Goal: Task Accomplishment & Management: Manage account settings

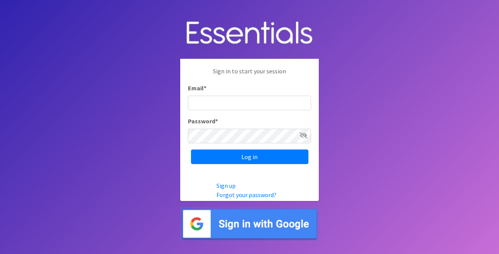
click at [287, 97] on input "Email *" at bounding box center [249, 103] width 123 height 15
type input "info@jaxdiaperbank.org"
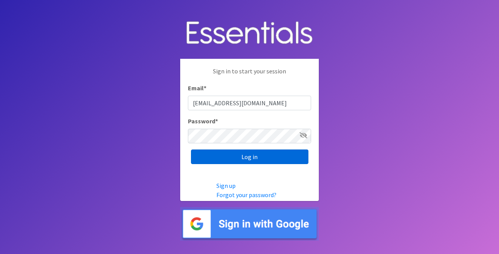
click at [248, 158] on input "Log in" at bounding box center [249, 157] width 117 height 15
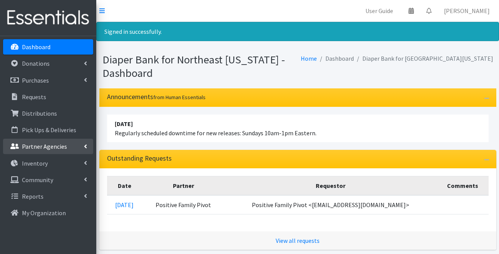
click at [48, 145] on p "Partner Agencies" at bounding box center [44, 147] width 45 height 8
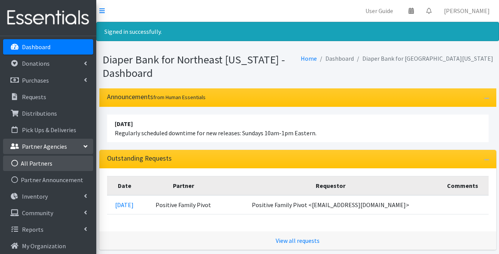
click at [46, 160] on link "All Partners" at bounding box center [48, 163] width 90 height 15
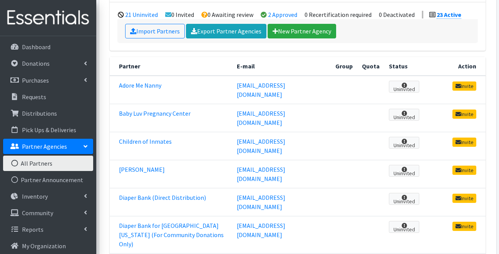
scroll to position [101, 0]
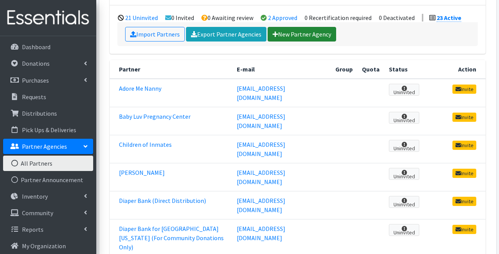
click at [285, 34] on link "New Partner Agency" at bounding box center [301, 34] width 68 height 15
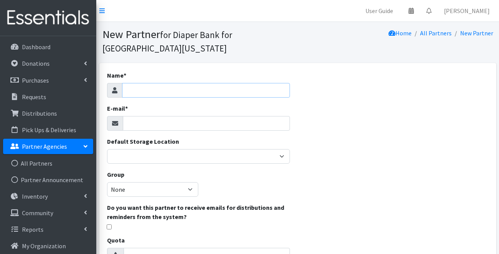
click at [236, 90] on input "Name *" at bounding box center [206, 90] width 168 height 15
type input "Bear Essentials Diaper Program"
paste input "[EMAIL_ADDRESS][DOMAIN_NAME]"
type input "[EMAIL_ADDRESS][DOMAIN_NAME]"
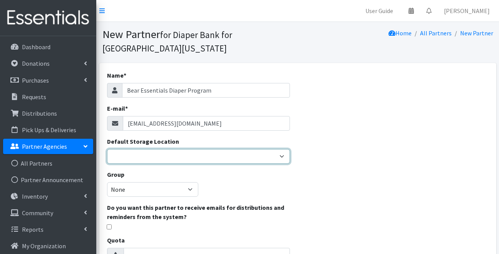
click at [160, 157] on select "Benco Warehouse Sunshine Health" at bounding box center [198, 156] width 183 height 15
select select "405"
click at [107, 149] on select "Benco Warehouse Sunshine Health" at bounding box center [198, 156] width 183 height 15
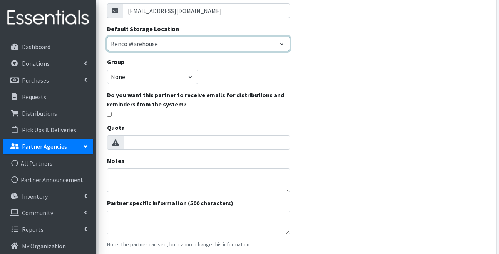
scroll to position [114, 0]
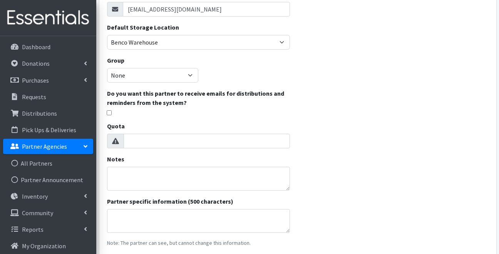
click at [109, 113] on input "checkbox" at bounding box center [109, 112] width 5 height 5
checkbox input "true"
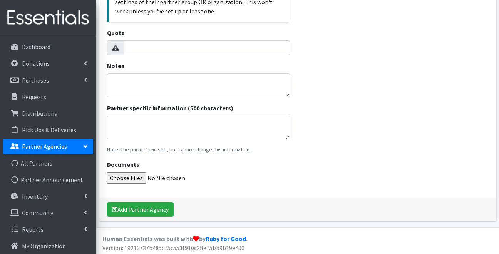
scroll to position [268, 0]
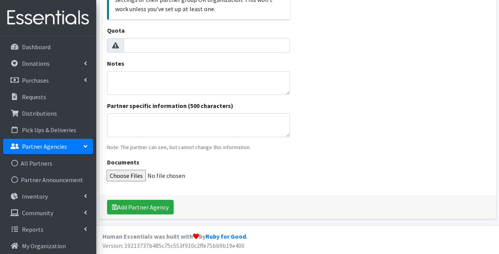
click at [115, 46] on icon at bounding box center [115, 45] width 7 height 6
click at [156, 82] on textarea "Notes" at bounding box center [198, 83] width 183 height 24
click at [156, 82] on textarea "Currently fiscally sponored under The Way Free Clinic" at bounding box center [198, 83] width 183 height 24
type textarea "Currently fiscally sponored under The Way Free Clinic"
click at [155, 118] on textarea "Partner specific information (500 characters)" at bounding box center [198, 125] width 183 height 24
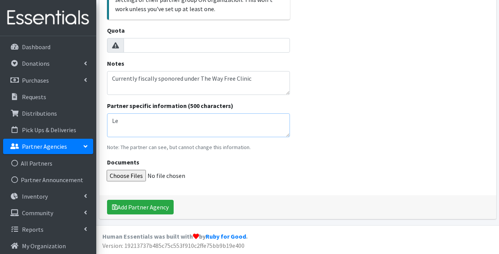
type textarea "L"
type textarea "t"
type textarea "Tier 2 Partnership"
click at [170, 76] on textarea "Currently fiscally sponored under The Way Free Clinic" at bounding box center [198, 83] width 183 height 24
type textarea "Currently fiscally sponsored under The Way Free Clinic"
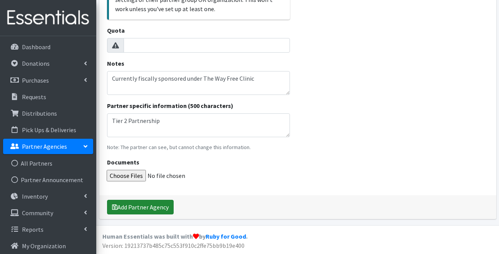
click at [157, 204] on button "Add Partner Agency" at bounding box center [140, 207] width 67 height 15
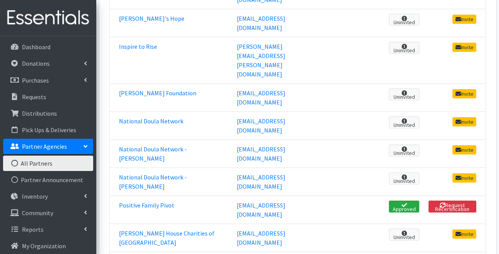
scroll to position [593, 0]
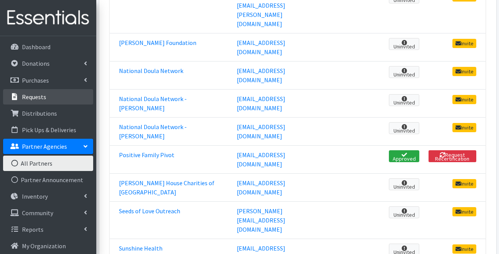
click at [36, 99] on p "Requests" at bounding box center [34, 97] width 24 height 8
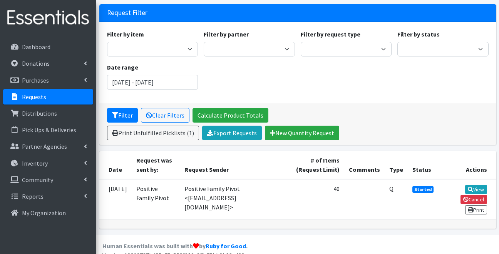
scroll to position [63, 0]
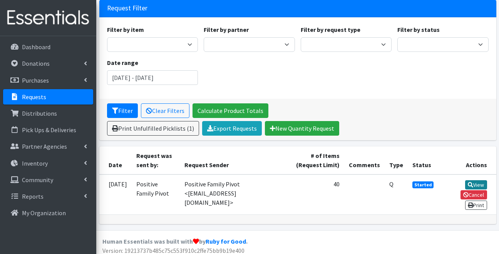
click at [477, 180] on link "View" at bounding box center [476, 184] width 22 height 9
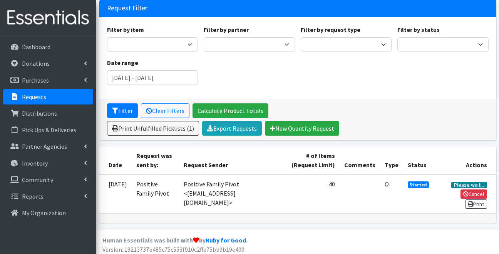
scroll to position [63, 0]
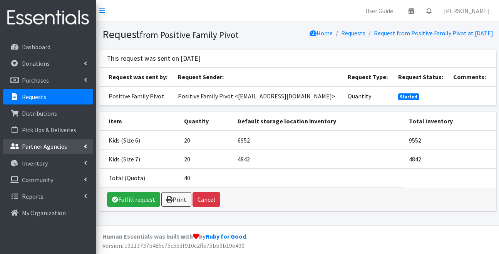
click at [49, 147] on p "Partner Agencies" at bounding box center [44, 147] width 45 height 8
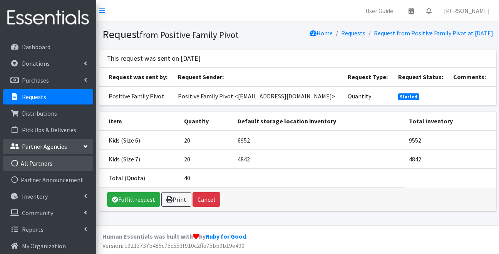
click at [52, 159] on link "All Partners" at bounding box center [48, 163] width 90 height 15
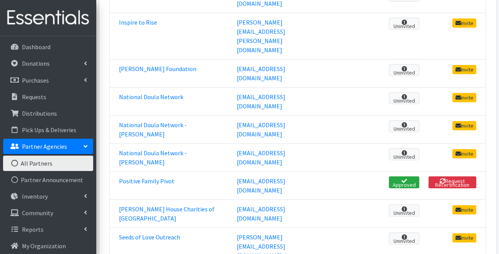
scroll to position [543, 0]
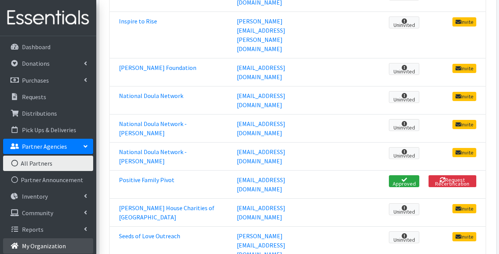
click at [68, 247] on link "My Organization" at bounding box center [48, 245] width 90 height 15
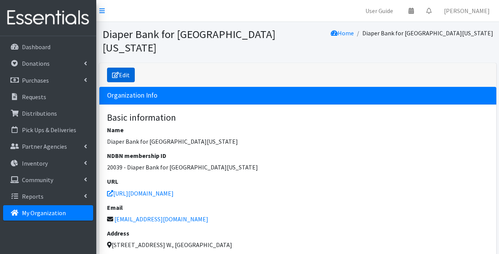
click at [123, 68] on link "Edit" at bounding box center [121, 75] width 28 height 15
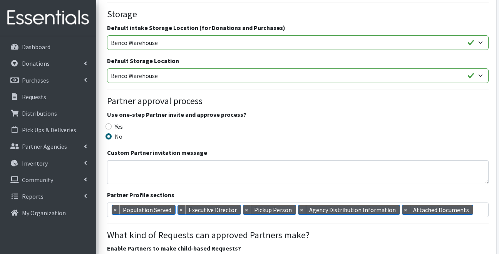
scroll to position [475, 0]
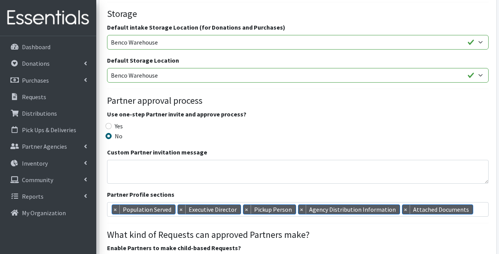
click at [116, 122] on label "Yes" at bounding box center [119, 126] width 8 height 9
click at [112, 123] on input "Yes" at bounding box center [108, 126] width 6 height 6
radio input "true"
click at [115, 132] on label "No" at bounding box center [119, 136] width 8 height 9
click at [112, 133] on input "No" at bounding box center [108, 136] width 6 height 6
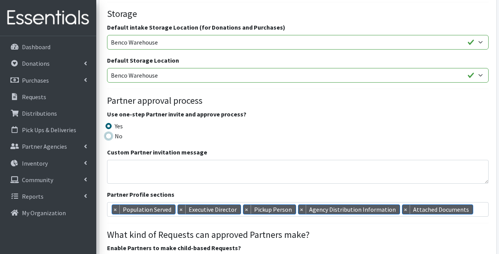
radio input "true"
click at [158, 160] on textarea "Custom Partner invitation message" at bounding box center [297, 172] width 381 height 24
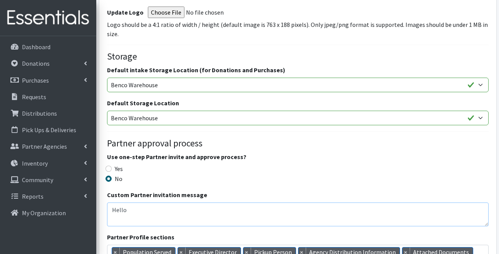
scroll to position [433, 0]
type textarea "Hello"
click at [119, 164] on label "Yes" at bounding box center [119, 168] width 8 height 9
click at [112, 165] on input "Yes" at bounding box center [108, 168] width 6 height 6
radio input "true"
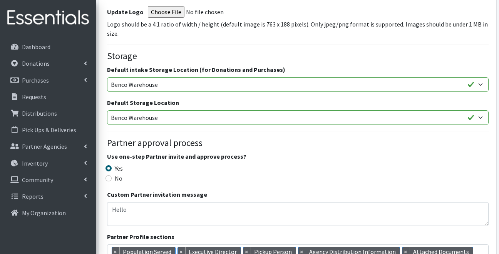
click at [118, 174] on label "No" at bounding box center [119, 178] width 8 height 9
click at [112, 175] on input "No" at bounding box center [108, 178] width 6 height 6
radio input "true"
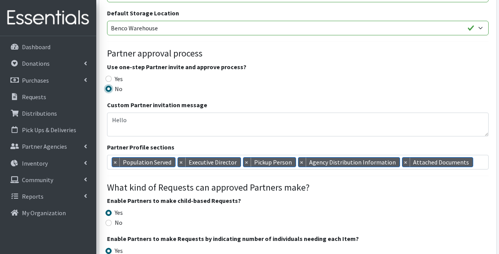
scroll to position [539, 0]
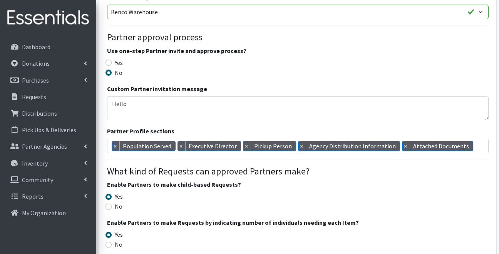
click at [120, 202] on label "No" at bounding box center [119, 206] width 8 height 9
click at [112, 204] on input "No" at bounding box center [108, 207] width 6 height 6
radio input "true"
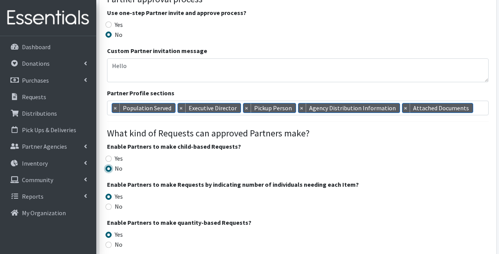
scroll to position [582, 0]
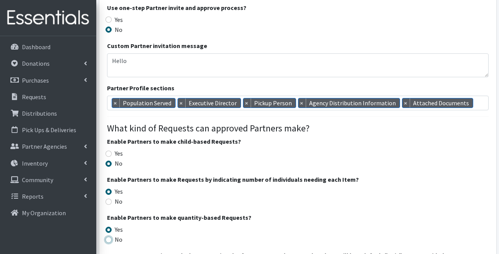
click at [109, 237] on input "No" at bounding box center [108, 240] width 6 height 6
radio input "true"
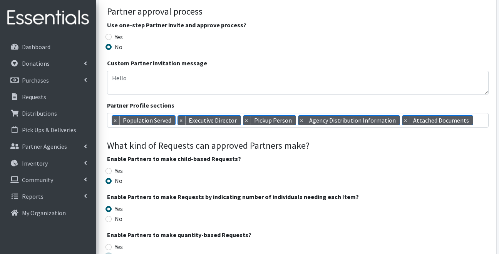
scroll to position [561, 0]
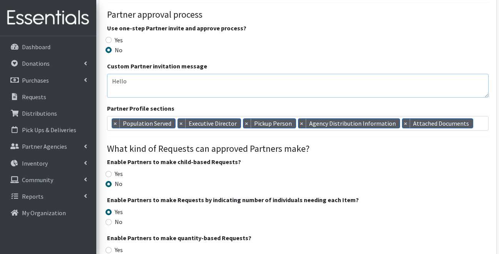
click at [137, 74] on textarea "Hello" at bounding box center [297, 86] width 381 height 24
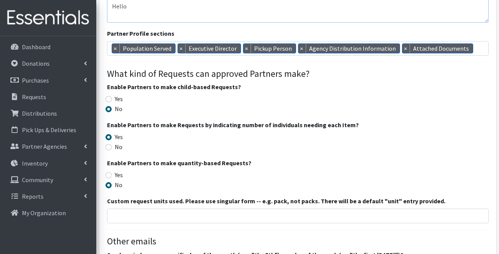
scroll to position [637, 0]
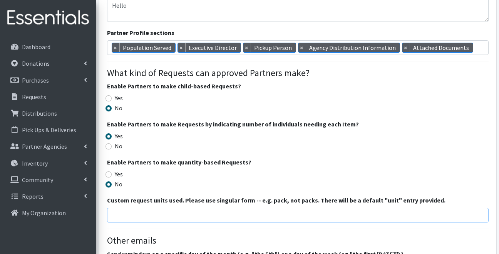
click at [287, 211] on input "search" at bounding box center [303, 214] width 379 height 7
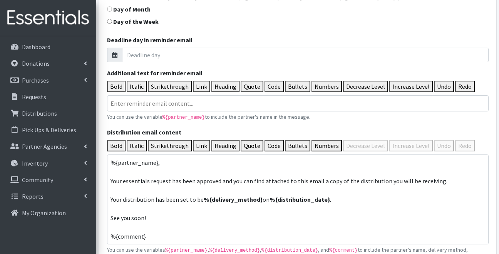
scroll to position [895, 0]
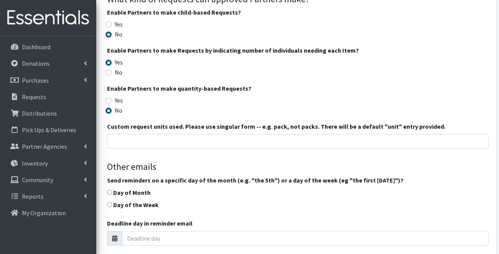
drag, startPoint x: 147, startPoint y: 222, endPoint x: 112, endPoint y: 175, distance: 58.0
click at [112, 175] on div "Basic information Name * Diaper Bank for Northeast Florida NDBN membership ID 2…" at bounding box center [297, 93] width 381 height 1413
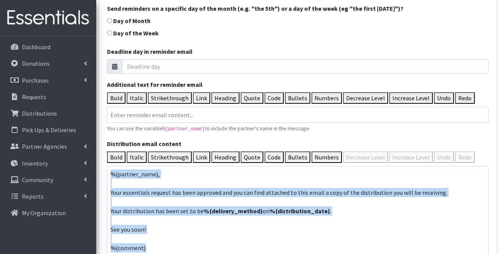
scroll to position [885, 0]
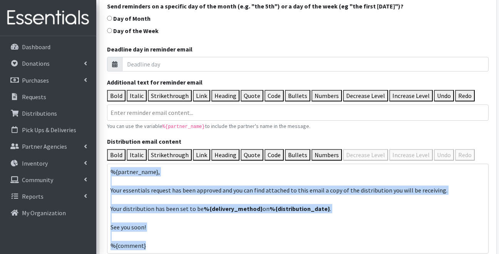
type trix-editor "<div>%{partner_name},<br><br>Your essentials request has been approved and you …"
copy div "%{partner_name}, Your essentials request has been approved and you can find att…"
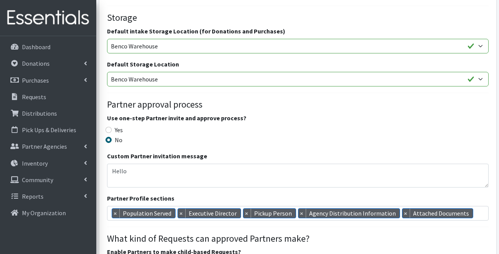
scroll to position [464, 0]
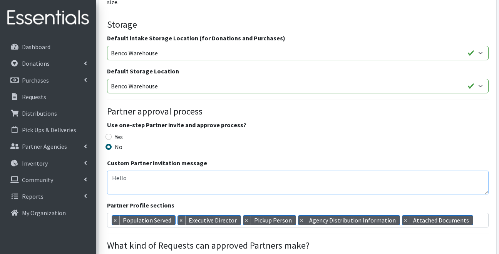
click at [145, 171] on textarea "Hello" at bounding box center [297, 183] width 381 height 24
paste textarea "%{partner_name}, Your essentials request has been approved and you can find att…"
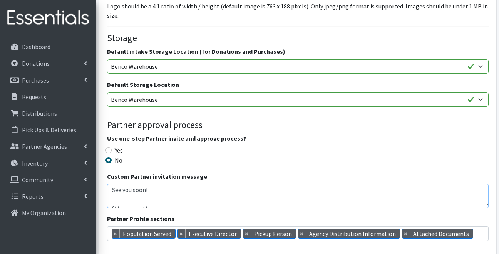
scroll to position [65, 0]
drag, startPoint x: 447, startPoint y: 181, endPoint x: 168, endPoint y: 183, distance: 279.7
click at [168, 184] on textarea "Hello %{partner_name}, Your essentials request has been approved and you can fi…" at bounding box center [297, 196] width 381 height 24
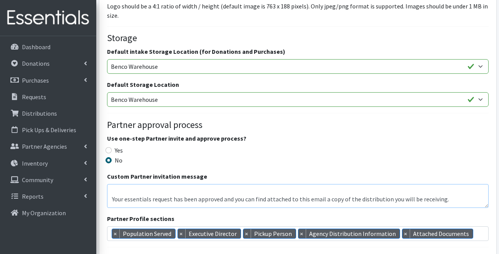
scroll to position [13, 0]
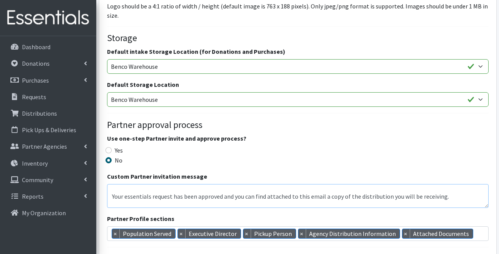
click at [127, 184] on textarea "Hello %{partner_name}, Your essentials request has been approved and you can fi…" at bounding box center [297, 196] width 381 height 24
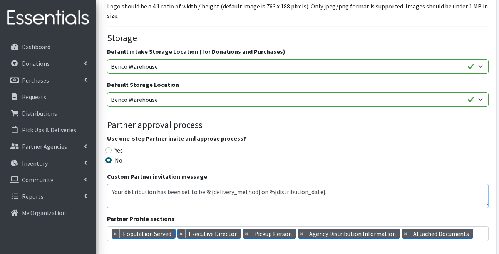
scroll to position [46, 0]
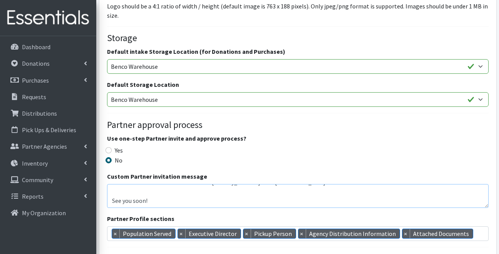
drag, startPoint x: 325, startPoint y: 192, endPoint x: 202, endPoint y: 185, distance: 123.7
click at [202, 185] on textarea "Hello %{partner_name}, Your essentials request has been approved and you can fi…" at bounding box center [297, 196] width 381 height 24
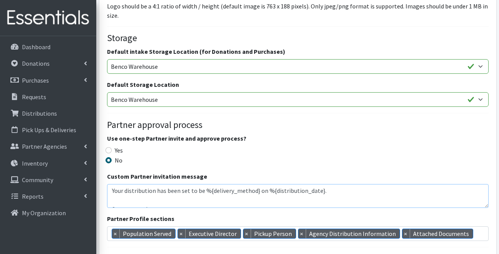
scroll to position [34, 0]
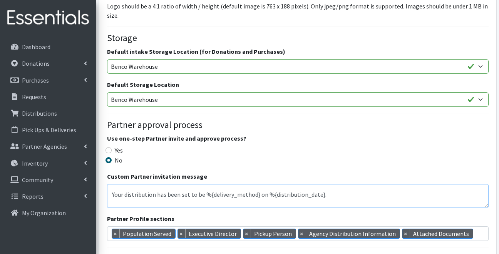
drag, startPoint x: 327, startPoint y: 182, endPoint x: 109, endPoint y: 185, distance: 218.1
click at [109, 185] on textarea "Hello %{partner_name}, Your essentials request has been approved and you can fi…" at bounding box center [297, 196] width 381 height 24
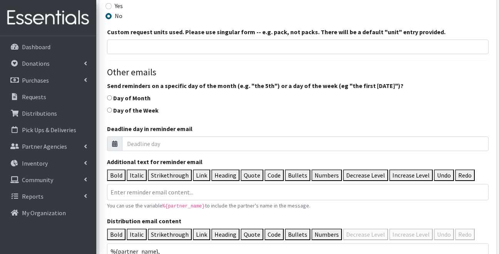
scroll to position [805, 0]
type textarea "Hello %{partner_name}, Your essentials request has been approved and you can fi…"
click at [145, 94] on label "Day of Month" at bounding box center [131, 98] width 37 height 9
click at [112, 96] on input "Day of Month" at bounding box center [109, 98] width 5 height 5
radio input "true"
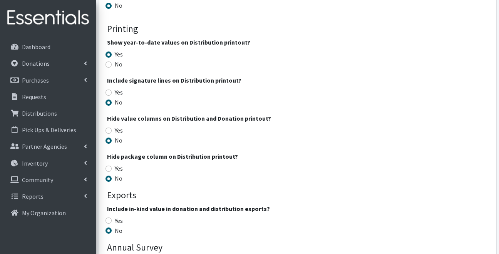
scroll to position [1342, 0]
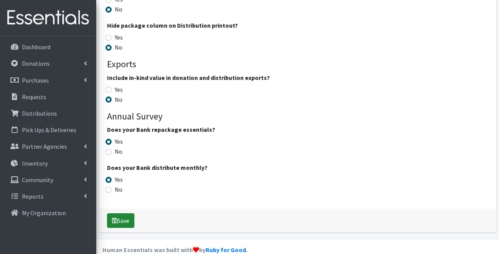
click at [122, 213] on button "Save" at bounding box center [120, 220] width 27 height 15
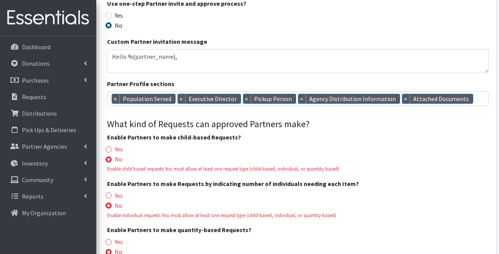
scroll to position [662, 0]
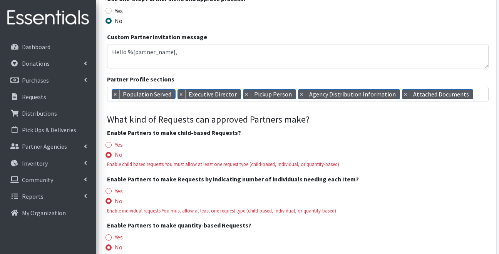
click at [114, 128] on legend "Enable Partners to make child-based Requests?" at bounding box center [297, 134] width 381 height 12
click at [110, 142] on input "Yes" at bounding box center [108, 145] width 6 height 6
radio input "true"
click at [113, 187] on div "Yes" at bounding box center [297, 191] width 381 height 9
click at [109, 188] on input "Yes" at bounding box center [108, 191] width 6 height 6
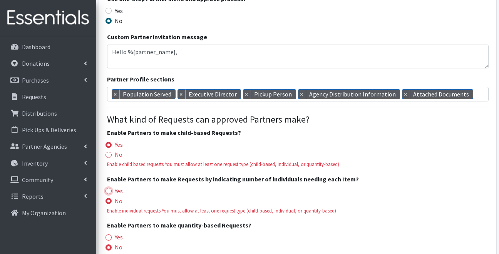
radio input "true"
click at [110, 235] on input "Yes" at bounding box center [108, 238] width 6 height 6
radio input "true"
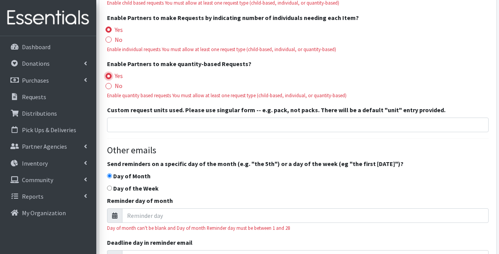
scroll to position [847, 0]
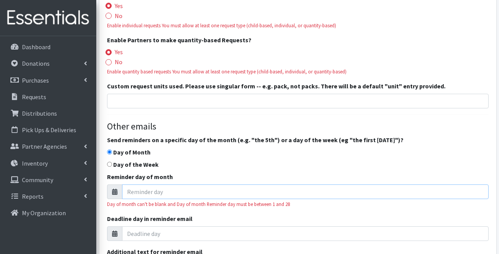
click at [145, 185] on input "Reminder day of month" at bounding box center [305, 192] width 366 height 15
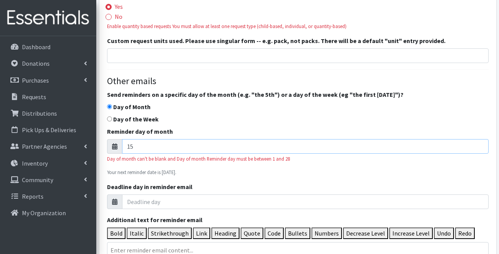
scroll to position [906, 0]
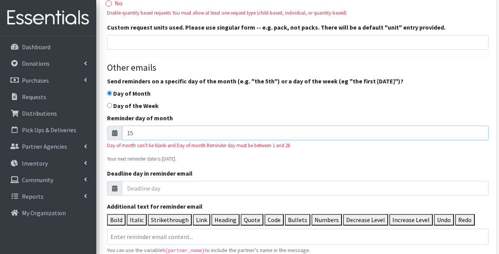
type input "15"
click at [364, 181] on input "Deadline day in reminder email" at bounding box center [305, 188] width 366 height 15
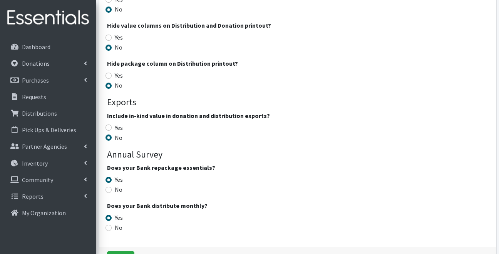
scroll to position [1474, 0]
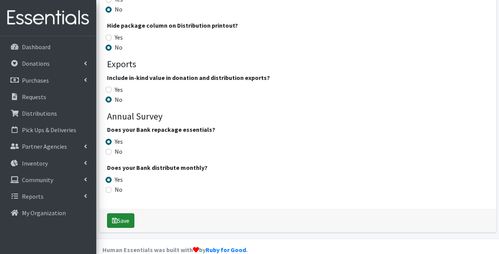
type input "21"
click at [133, 213] on button "Save" at bounding box center [120, 220] width 27 height 15
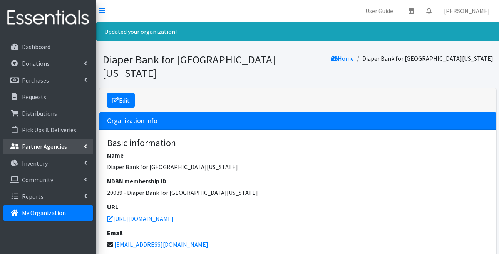
click at [53, 148] on p "Partner Agencies" at bounding box center [44, 147] width 45 height 8
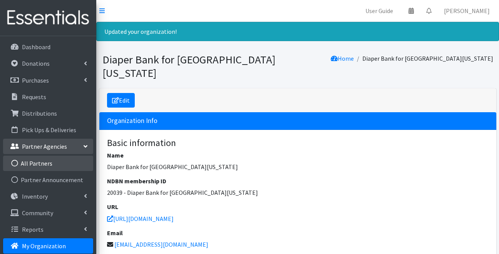
click at [50, 162] on link "All Partners" at bounding box center [48, 163] width 90 height 15
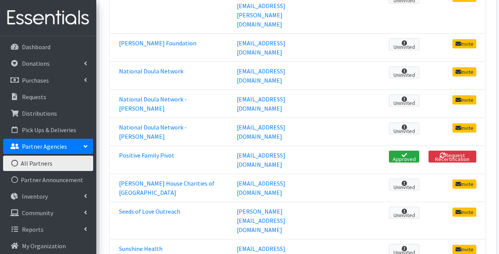
scroll to position [568, 0]
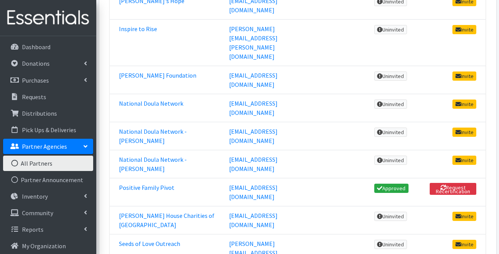
scroll to position [561, 0]
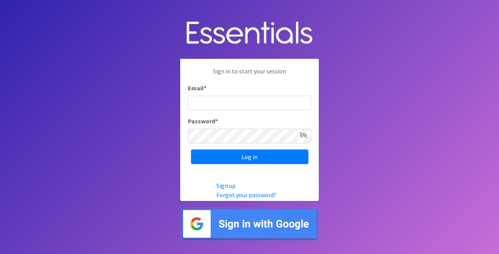
click at [221, 104] on input "Email *" at bounding box center [249, 103] width 123 height 15
type input "[EMAIL_ADDRESS][DOMAIN_NAME]"
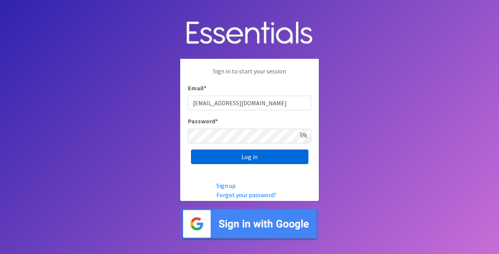
click at [228, 157] on input "Log in" at bounding box center [249, 157] width 117 height 15
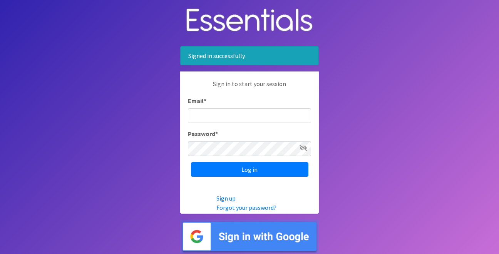
click at [243, 119] on input "Email *" at bounding box center [249, 115] width 123 height 15
type input "[EMAIL_ADDRESS][DOMAIN_NAME]"
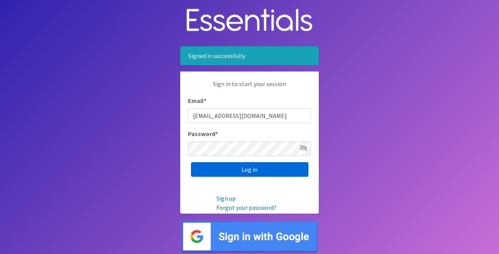
click at [215, 171] on input "Log in" at bounding box center [249, 169] width 117 height 15
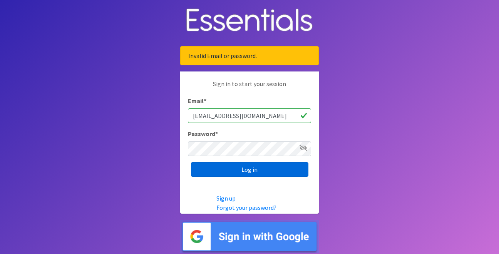
click at [226, 171] on input "Log in" at bounding box center [249, 169] width 117 height 15
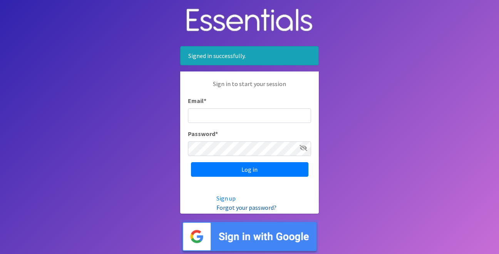
click at [244, 209] on link "Forgot your password?" at bounding box center [246, 208] width 60 height 8
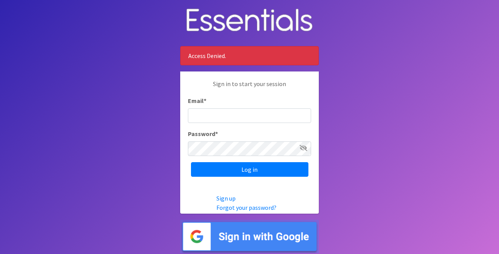
click at [201, 122] on input "Email *" at bounding box center [249, 115] width 123 height 15
type input "jaxfundraiser@gmail.com"
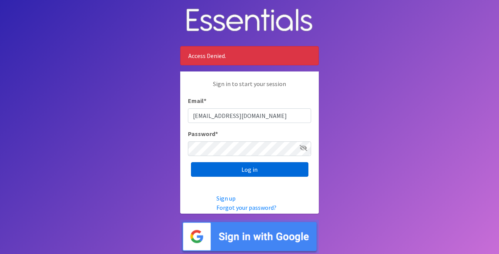
click at [237, 165] on input "Log in" at bounding box center [249, 169] width 117 height 15
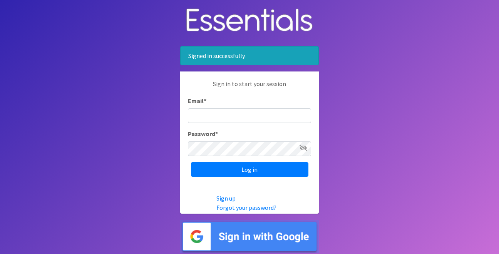
click at [222, 110] on input "Email *" at bounding box center [249, 115] width 123 height 15
type input "[EMAIL_ADDRESS][DOMAIN_NAME]"
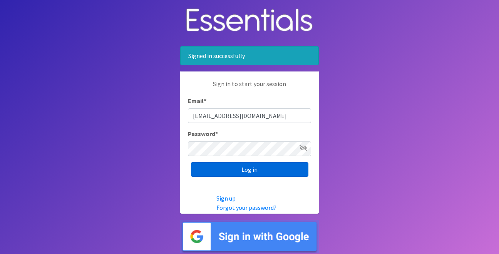
click at [241, 171] on input "Log in" at bounding box center [249, 169] width 117 height 15
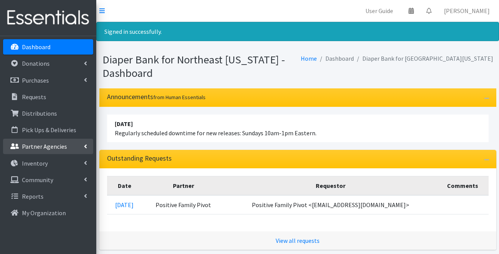
click at [53, 148] on p "Partner Agencies" at bounding box center [44, 147] width 45 height 8
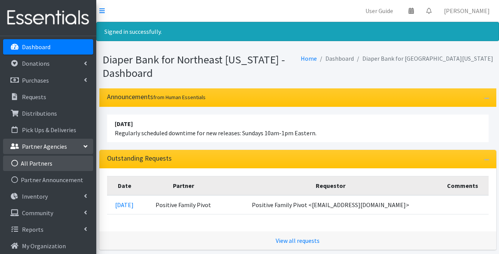
click at [53, 162] on link "All Partners" at bounding box center [48, 163] width 90 height 15
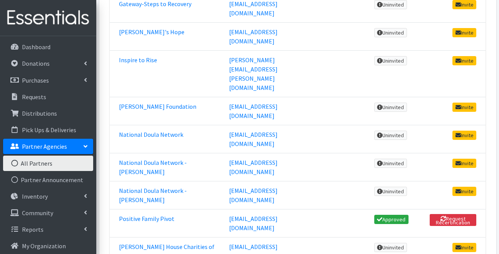
scroll to position [576, 0]
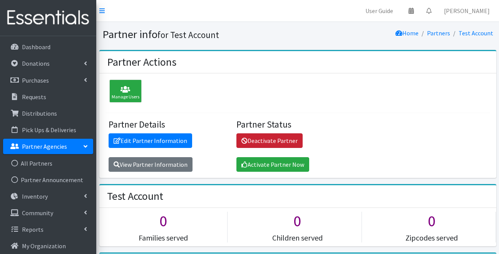
click at [262, 135] on link "Deactivate Partner" at bounding box center [269, 140] width 66 height 15
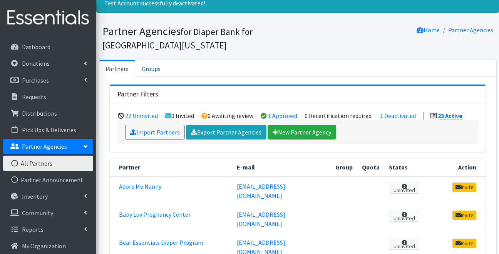
scroll to position [14, 0]
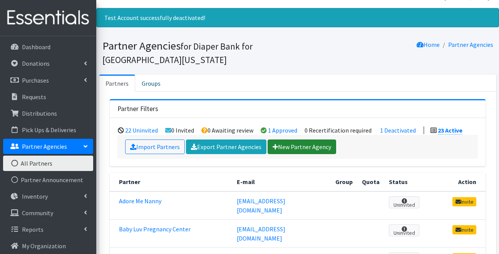
click at [285, 148] on link "New Partner Agency" at bounding box center [301, 147] width 68 height 15
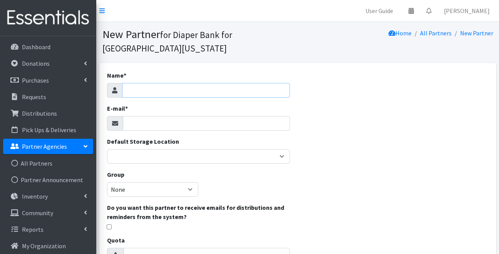
click at [212, 89] on input "Name *" at bounding box center [206, 90] width 168 height 15
type input "Test Account"
click at [218, 122] on input "E-mail *" at bounding box center [206, 123] width 167 height 15
type input "jaxfundraiser@gmail.com"
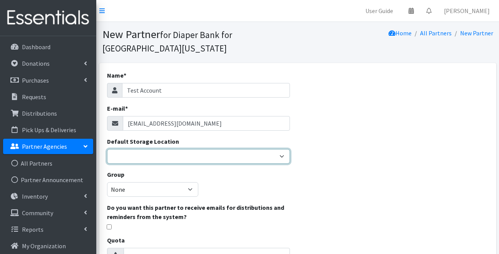
click at [258, 152] on select "Benco Warehouse Sunshine Health" at bounding box center [198, 156] width 183 height 15
select select "405"
click at [107, 149] on select "Benco Warehouse Sunshine Health" at bounding box center [198, 156] width 183 height 15
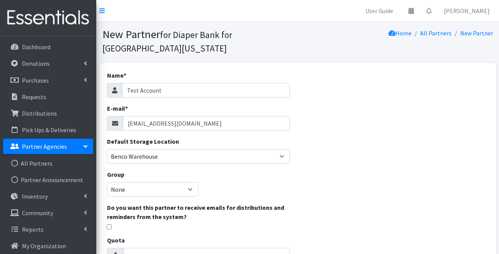
click at [332, 155] on div "Name * Test Account E-mail * jaxfundraiser@gmail.com Default Storage Location B…" at bounding box center [297, 246] width 397 height 366
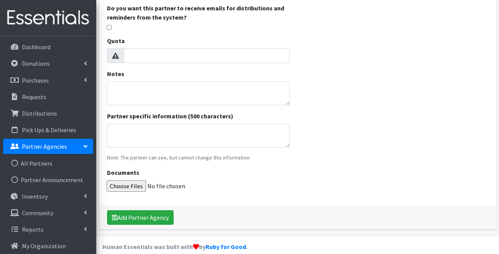
scroll to position [200, 0]
click at [170, 215] on button "Add Partner Agency" at bounding box center [140, 217] width 67 height 15
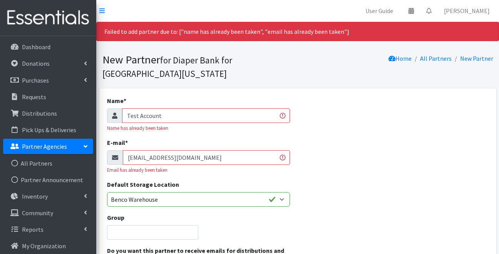
click at [201, 157] on input "[EMAIL_ADDRESS][DOMAIN_NAME]" at bounding box center [206, 157] width 167 height 15
drag, startPoint x: 201, startPoint y: 157, endPoint x: 125, endPoint y: 157, distance: 75.8
click at [125, 157] on input "[EMAIL_ADDRESS][DOMAIN_NAME]" at bounding box center [206, 157] width 167 height 15
type input "[EMAIL_ADDRESS][DOMAIN_NAME]"
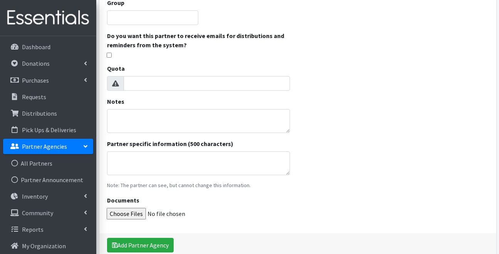
scroll to position [253, 0]
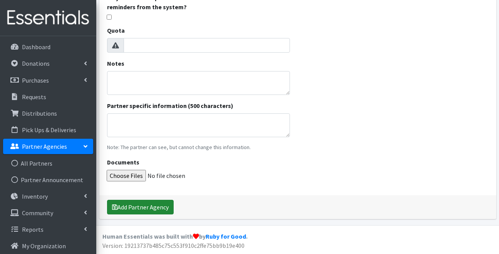
click at [158, 207] on button "Add Partner Agency" at bounding box center [140, 207] width 67 height 15
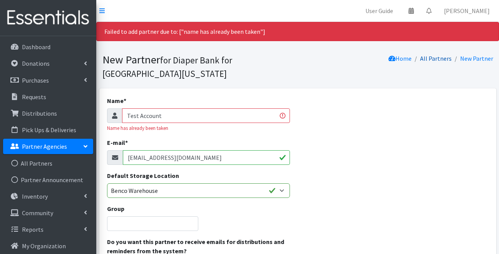
click at [442, 59] on link "All Partners" at bounding box center [436, 59] width 32 height 8
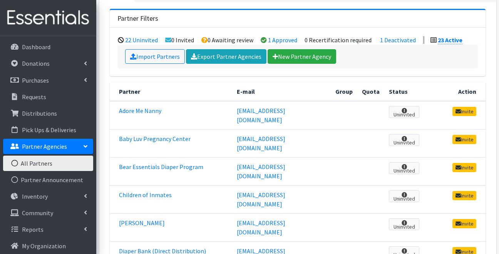
scroll to position [77, 0]
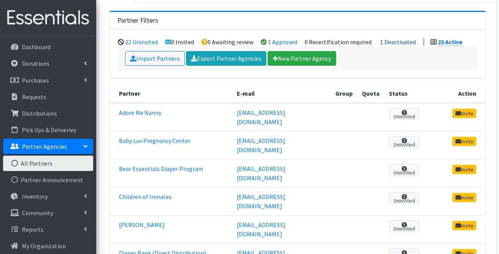
click at [405, 41] on link "1 Deactivated" at bounding box center [398, 42] width 36 height 8
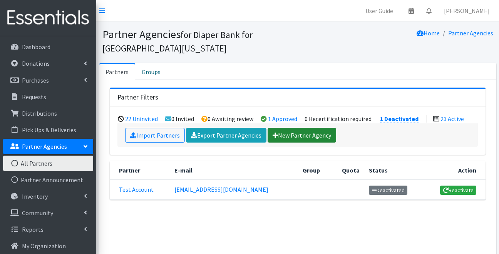
click at [289, 136] on link "New Partner Agency" at bounding box center [301, 135] width 68 height 15
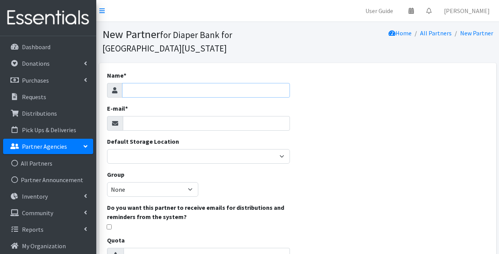
click at [191, 92] on input "Name *" at bounding box center [206, 90] width 168 height 15
type input "R"
type input "Test Account 2"
click at [187, 122] on input "E-mail *" at bounding box center [206, 123] width 167 height 15
type input "crystalparks9614@gmail.com"
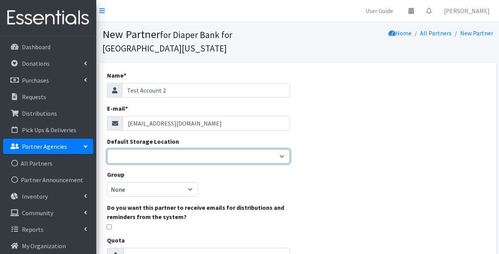
click at [198, 153] on select "Benco Warehouse Sunshine Health" at bounding box center [198, 156] width 183 height 15
select select "405"
click at [107, 149] on select "Benco Warehouse Sunshine Health" at bounding box center [198, 156] width 183 height 15
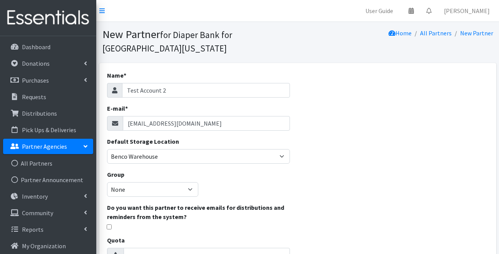
click at [314, 146] on div "Name * Test Account 2 E-mail * crystalparks9614@gmail.com Default Storage Locat…" at bounding box center [297, 246] width 397 height 366
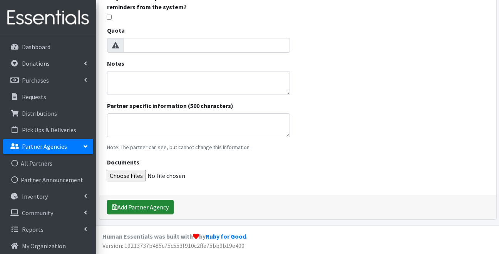
click at [166, 206] on button "Add Partner Agency" at bounding box center [140, 207] width 67 height 15
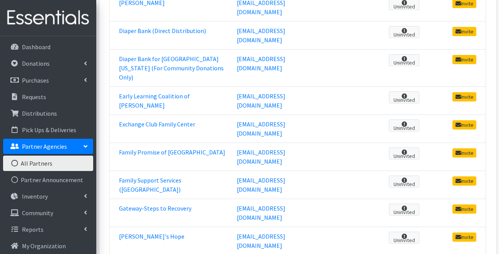
scroll to position [593, 0]
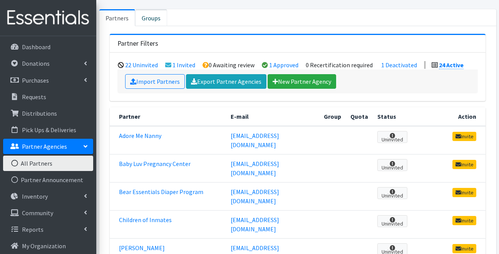
scroll to position [91, 0]
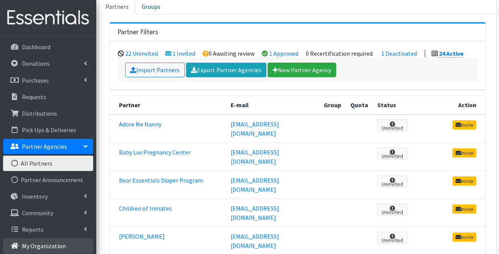
click at [64, 247] on link "My Organization" at bounding box center [48, 245] width 90 height 15
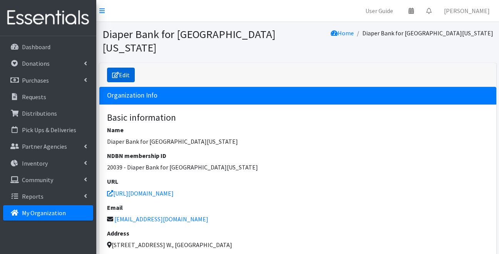
click at [122, 68] on link "Edit" at bounding box center [121, 75] width 28 height 15
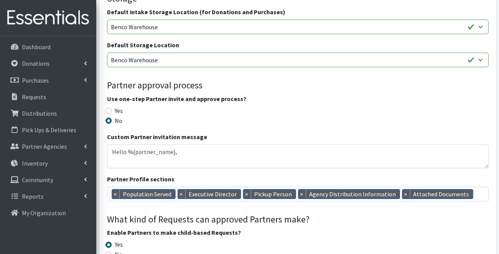
scroll to position [495, 0]
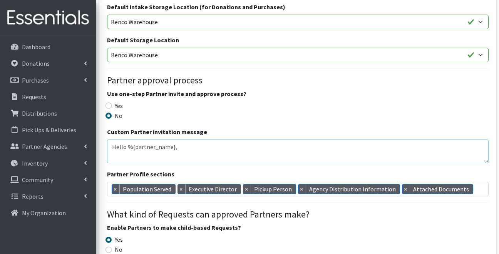
click at [177, 140] on textarea "Hello %{partner_name}, Your essentials request has been approved and you can fi…" at bounding box center [297, 152] width 381 height 24
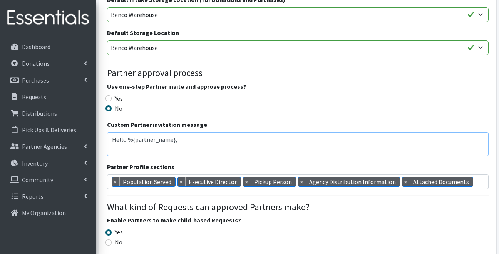
scroll to position [21, 0]
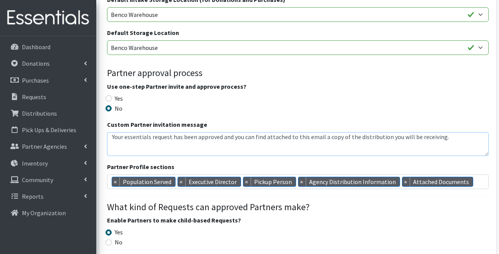
click at [179, 142] on textarea "Hello %{partner_name}, Your essentials request has been approved and you can fi…" at bounding box center [297, 144] width 381 height 24
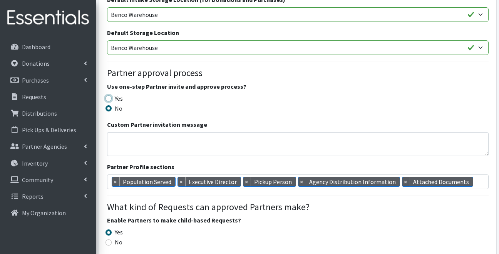
click at [110, 95] on input "Yes" at bounding box center [108, 98] width 6 height 6
radio input "true"
click at [147, 94] on div "Yes" at bounding box center [297, 98] width 381 height 9
click at [118, 104] on label "No" at bounding box center [119, 108] width 8 height 9
click at [112, 105] on input "No" at bounding box center [108, 108] width 6 height 6
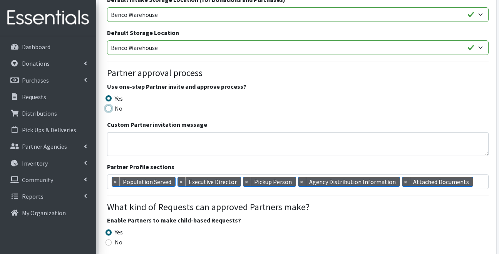
radio input "true"
click at [119, 94] on label "Yes" at bounding box center [119, 98] width 8 height 9
click at [112, 95] on input "Yes" at bounding box center [108, 98] width 6 height 6
radio input "true"
click at [119, 132] on textarea "Hello %{partner_name}, Your essentials request has been approved and you can fi…" at bounding box center [297, 144] width 381 height 24
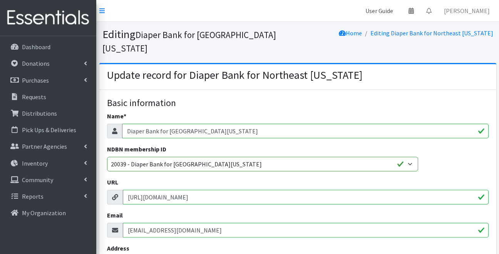
click at [396, 6] on link "User Guide" at bounding box center [379, 10] width 40 height 15
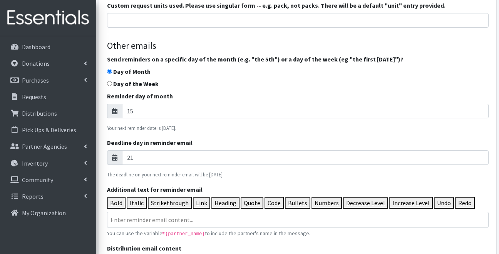
scroll to position [839, 0]
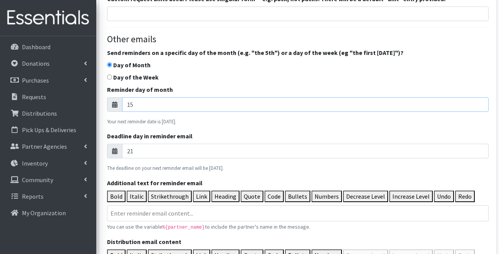
drag, startPoint x: 137, startPoint y: 93, endPoint x: 125, endPoint y: 95, distance: 12.5
click at [125, 97] on input "15" at bounding box center [305, 104] width 366 height 15
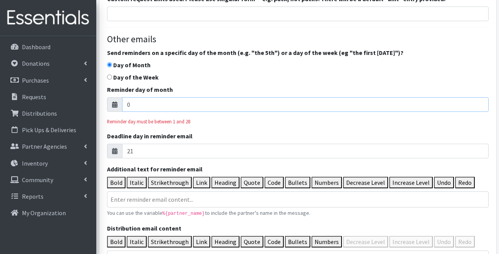
type input "0"
drag, startPoint x: 140, startPoint y: 134, endPoint x: 116, endPoint y: 134, distance: 24.2
click at [116, 144] on div "21" at bounding box center [297, 151] width 381 height 15
type input "0"
click at [200, 115] on div "Send reminders on a specific day of the month (e.g. "the 5th") or a day of the …" at bounding box center [297, 103] width 381 height 110
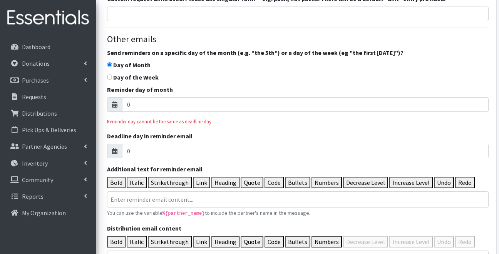
click at [202, 85] on div "Reminder day of month 0" at bounding box center [297, 98] width 381 height 27
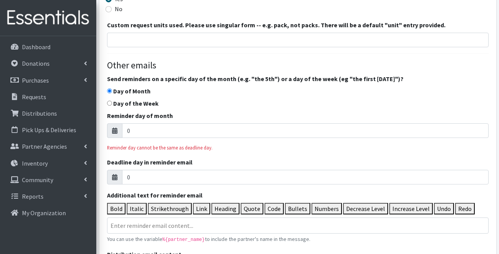
scroll to position [800, 0]
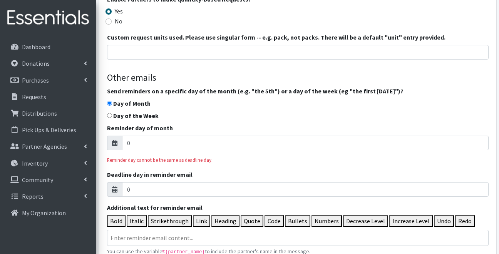
click at [130, 99] on label "Day of Month" at bounding box center [131, 103] width 37 height 9
click at [112, 101] on input "Day of Month" at bounding box center [109, 103] width 5 height 5
click at [110, 101] on input "Day of Month" at bounding box center [109, 103] width 5 height 5
click at [110, 99] on div "Send reminders on a specific day of the month (e.g. "the 5th") or a day of the …" at bounding box center [297, 142] width 381 height 110
click at [111, 113] on input "Day of the Week" at bounding box center [109, 115] width 5 height 5
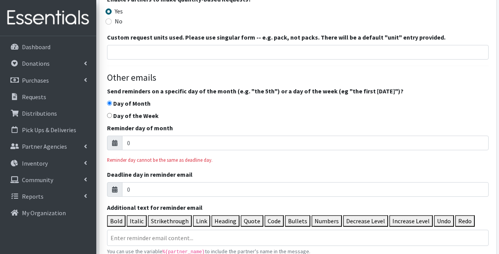
radio input "true"
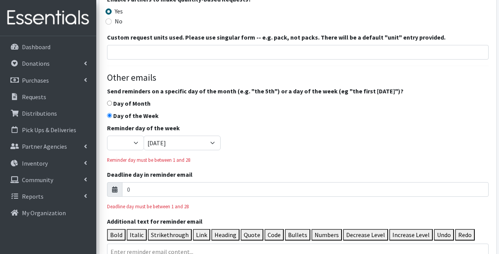
click at [109, 101] on input "Day of Month" at bounding box center [109, 103] width 5 height 5
radio input "true"
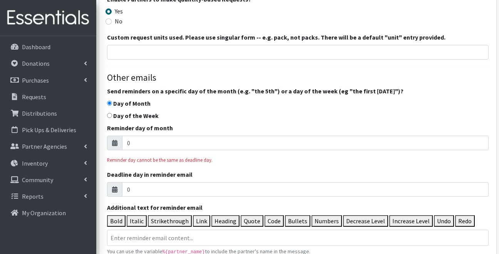
click at [193, 87] on div "Send reminders on a specific day of the month (e.g. "the 5th") or a day of the …" at bounding box center [297, 142] width 381 height 110
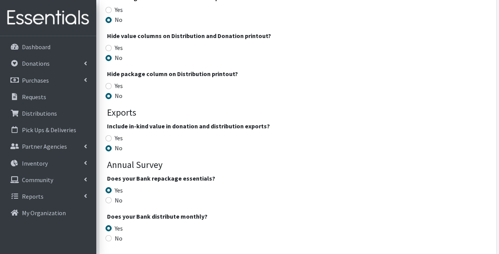
scroll to position [1356, 0]
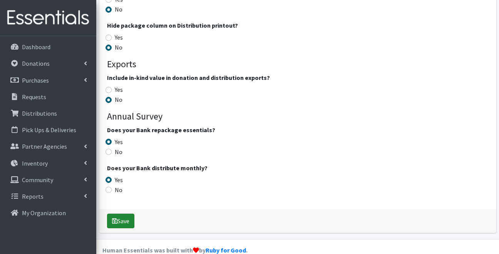
click at [124, 214] on button "Save" at bounding box center [120, 221] width 27 height 15
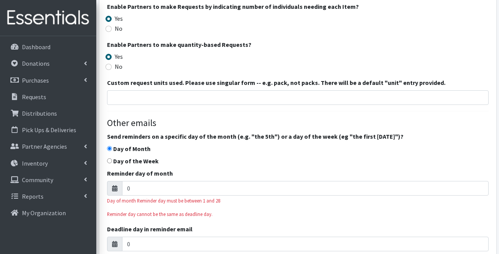
scroll to position [803, 0]
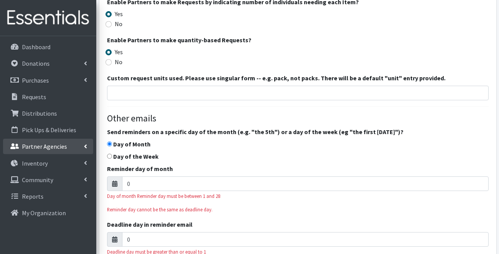
click at [62, 145] on p "Partner Agencies" at bounding box center [44, 147] width 45 height 8
click at [56, 150] on p "Partner Agencies" at bounding box center [44, 147] width 45 height 8
click at [55, 154] on link "Partner Agencies" at bounding box center [48, 146] width 90 height 15
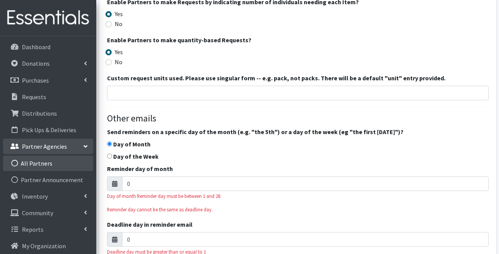
click at [53, 160] on link "All Partners" at bounding box center [48, 163] width 90 height 15
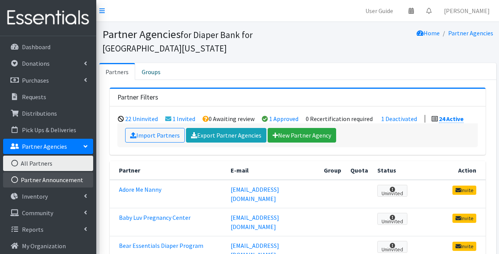
click at [51, 179] on link "Partner Announcement" at bounding box center [48, 179] width 90 height 15
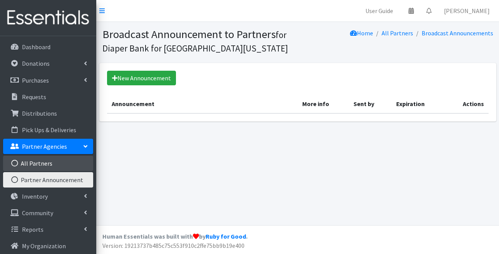
click at [51, 165] on link "All Partners" at bounding box center [48, 163] width 90 height 15
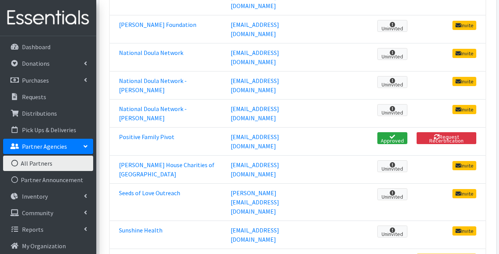
scroll to position [586, 0]
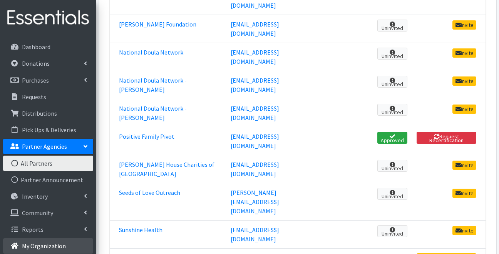
click at [73, 242] on link "My Organization" at bounding box center [48, 245] width 90 height 15
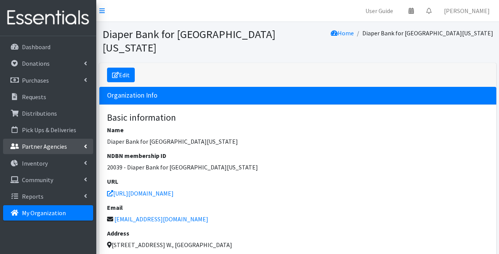
click at [69, 148] on link "Partner Agencies" at bounding box center [48, 146] width 90 height 15
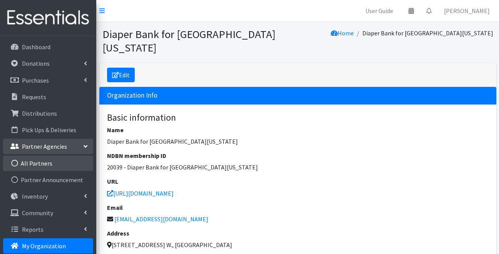
click at [65, 159] on link "All Partners" at bounding box center [48, 163] width 90 height 15
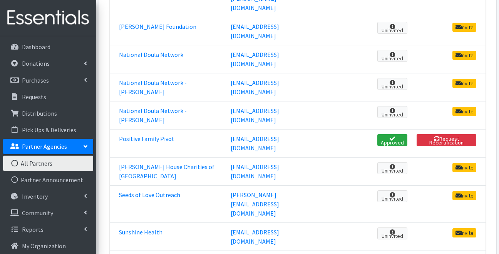
scroll to position [584, 0]
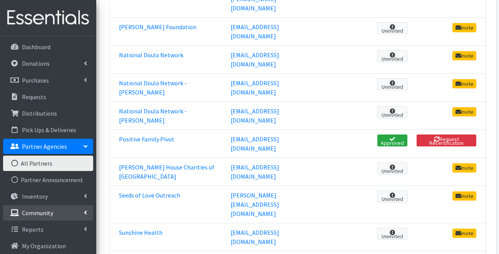
click at [61, 213] on link "Community" at bounding box center [48, 212] width 90 height 15
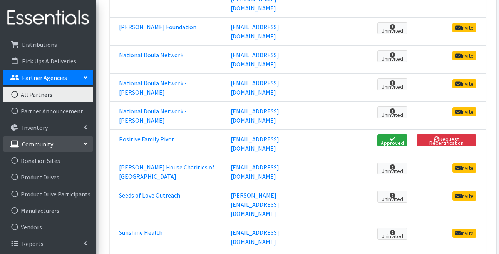
scroll to position [70, 0]
click at [128, 192] on link "Seeds of Love Outreach" at bounding box center [149, 196] width 61 height 8
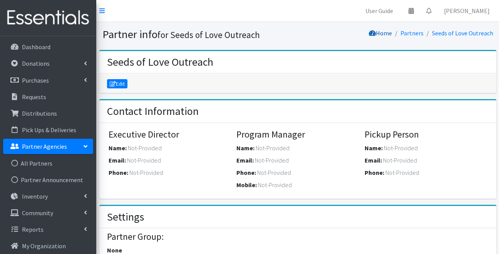
click at [390, 32] on link "Home" at bounding box center [380, 33] width 23 height 8
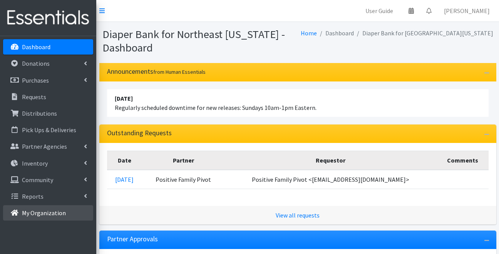
click at [48, 212] on p "My Organization" at bounding box center [44, 213] width 44 height 8
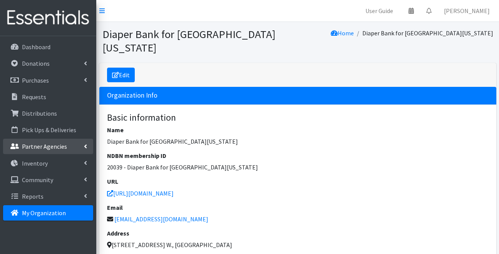
click at [60, 145] on p "Partner Agencies" at bounding box center [44, 147] width 45 height 8
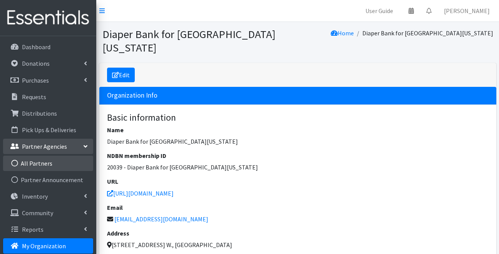
click at [57, 158] on link "All Partners" at bounding box center [48, 163] width 90 height 15
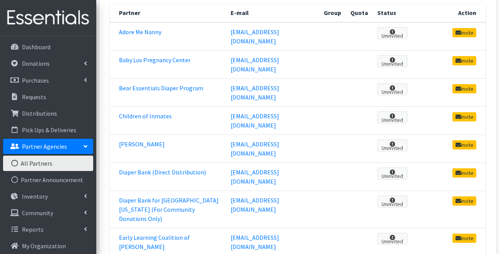
scroll to position [156, 0]
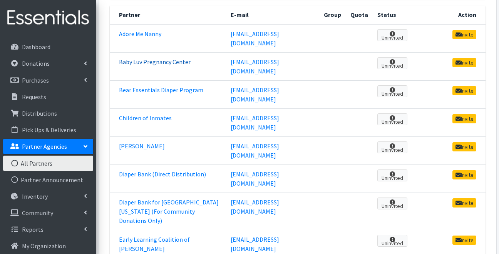
click at [155, 58] on link "Baby Luv Pregnancy Center" at bounding box center [155, 62] width 72 height 8
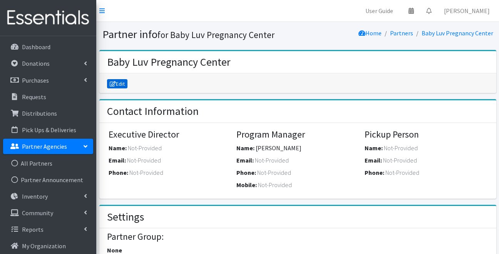
click at [124, 85] on link "Edit" at bounding box center [117, 83] width 21 height 9
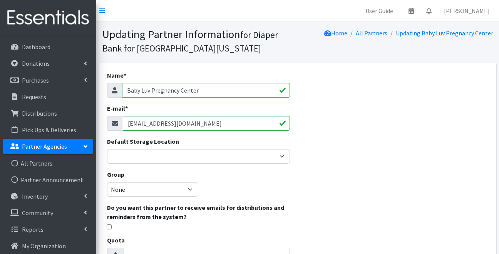
click at [206, 90] on input "Baby Luv Pregnancy Center" at bounding box center [206, 90] width 168 height 15
type input "Community Health Outreach"
click at [359, 141] on div "Name * Community Health Outreach E-mail * lisedabney@outlook.com Default Storag…" at bounding box center [297, 246] width 397 height 366
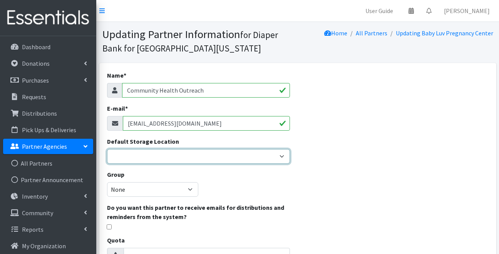
click at [267, 156] on select "Benco Warehouse Sunshine Health" at bounding box center [198, 156] width 183 height 15
select select "405"
click at [107, 149] on select "Benco Warehouse Sunshine Health" at bounding box center [198, 156] width 183 height 15
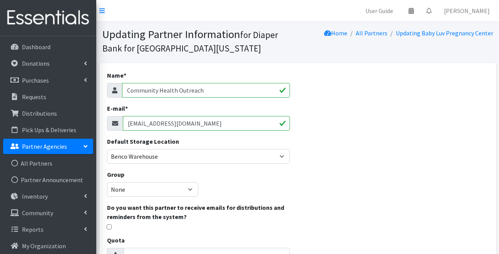
click at [325, 155] on div "Name * Community Health Outreach E-mail * lisedabney@outlook.com Default Storag…" at bounding box center [297, 246] width 397 height 366
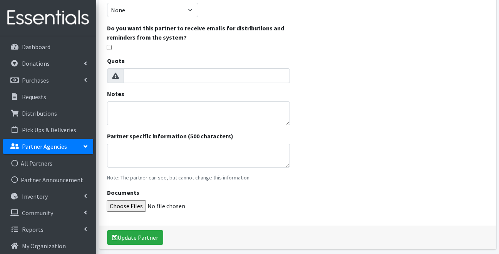
scroll to position [210, 0]
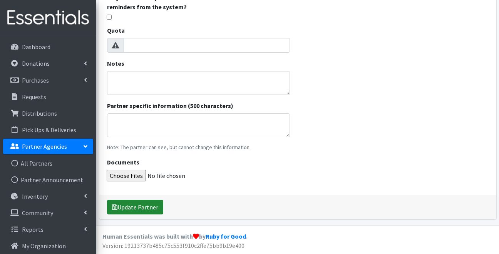
click at [147, 205] on button "Update Partner" at bounding box center [135, 207] width 56 height 15
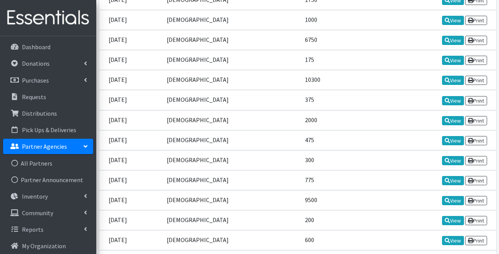
scroll to position [2316, 0]
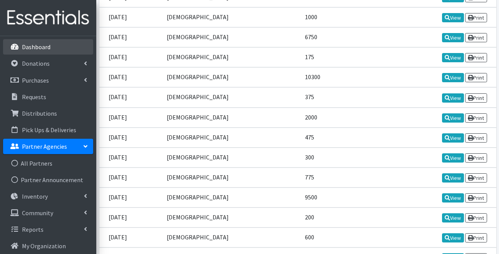
click at [54, 46] on link "Dashboard" at bounding box center [48, 46] width 90 height 15
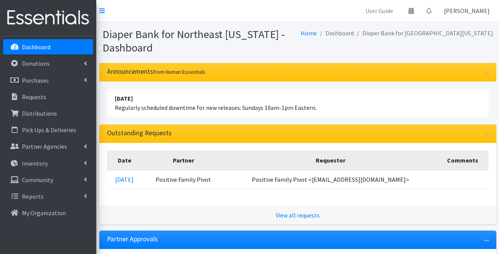
click at [467, 16] on link "[PERSON_NAME]" at bounding box center [466, 10] width 58 height 15
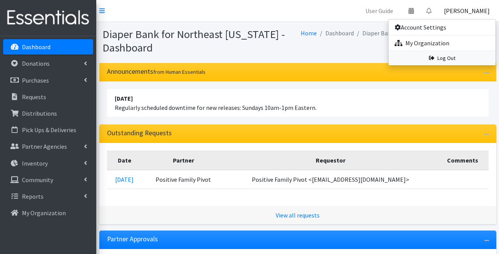
click at [460, 56] on link "Log Out" at bounding box center [441, 58] width 107 height 14
